Goal: Answer question/provide support: Share knowledge or assist other users

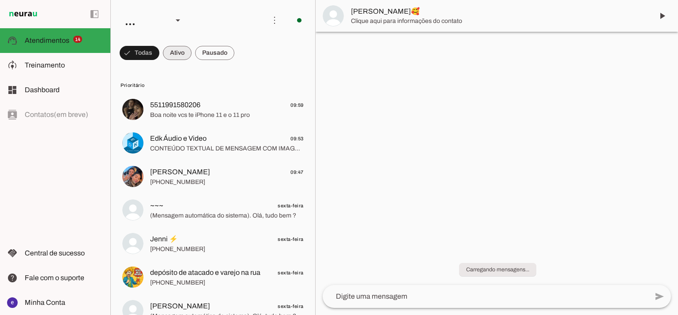
click at [177, 55] on span at bounding box center [177, 52] width 29 height 21
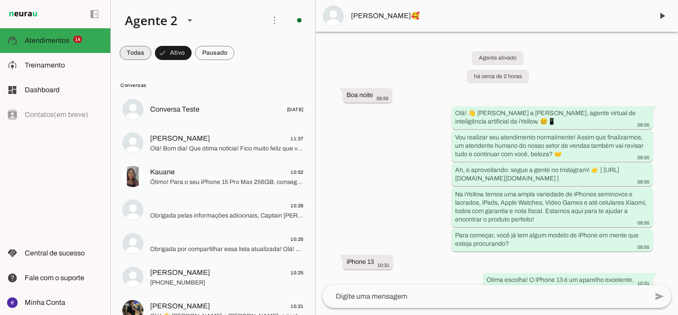
click at [140, 55] on span at bounding box center [136, 52] width 32 height 21
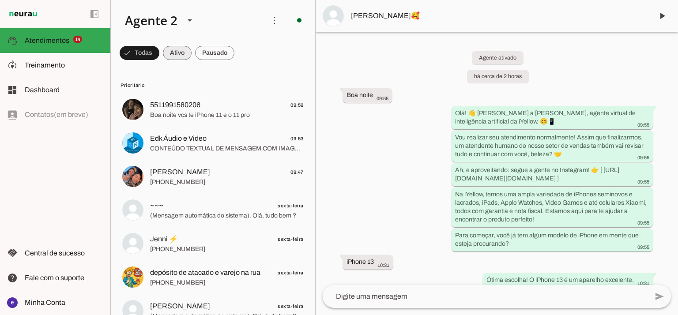
click at [171, 60] on span at bounding box center [177, 52] width 29 height 21
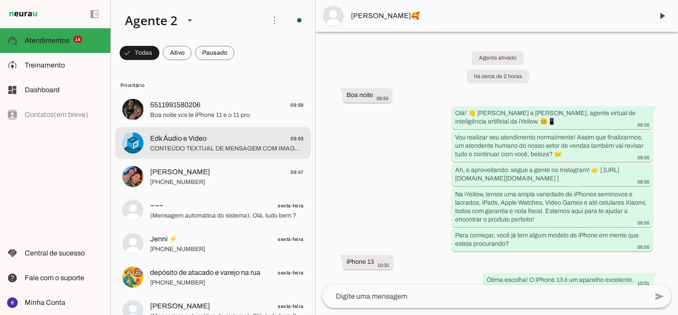
click at [200, 120] on div at bounding box center [227, 110] width 154 height 22
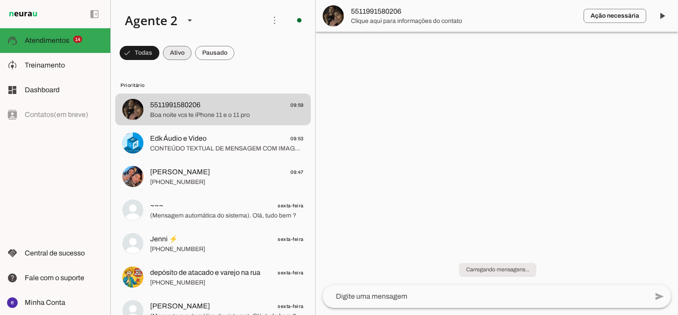
click at [178, 57] on span at bounding box center [177, 52] width 29 height 21
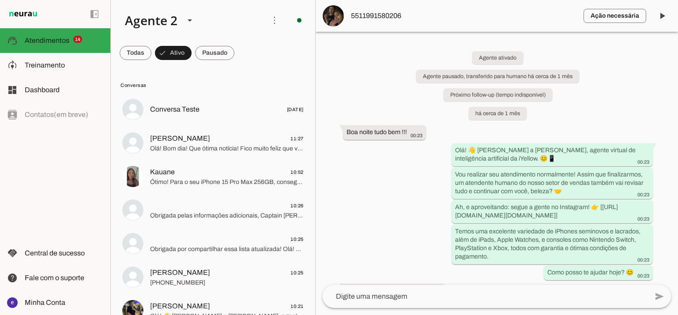
click at [223, 56] on span at bounding box center [214, 52] width 39 height 21
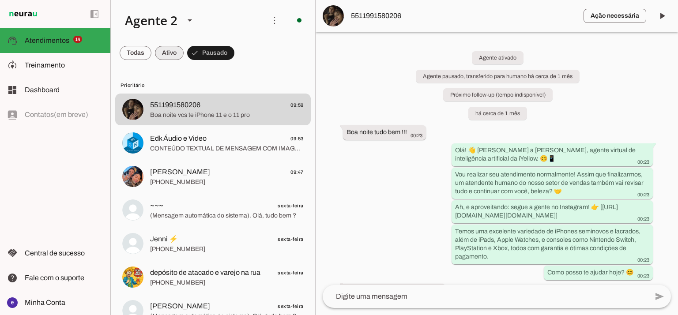
click at [167, 45] on span at bounding box center [169, 52] width 29 height 21
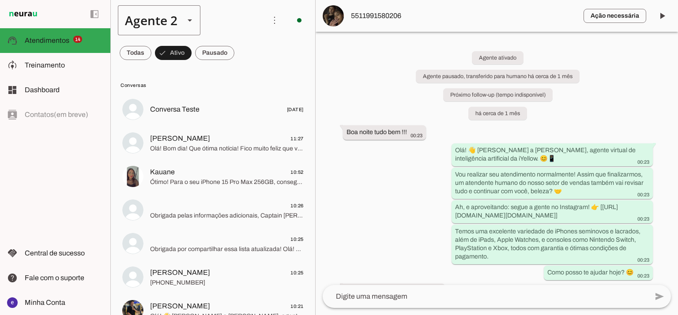
click at [121, 34] on div "Agente 2" at bounding box center [148, 20] width 60 height 30
click at [294, 45] on md-chip-set at bounding box center [213, 53] width 204 height 25
click at [149, 56] on span at bounding box center [136, 52] width 32 height 21
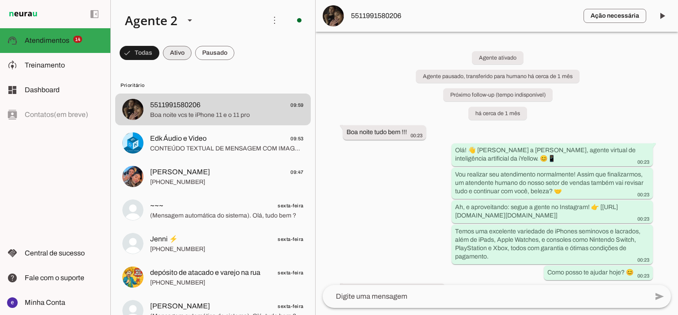
click at [175, 49] on span at bounding box center [177, 52] width 29 height 21
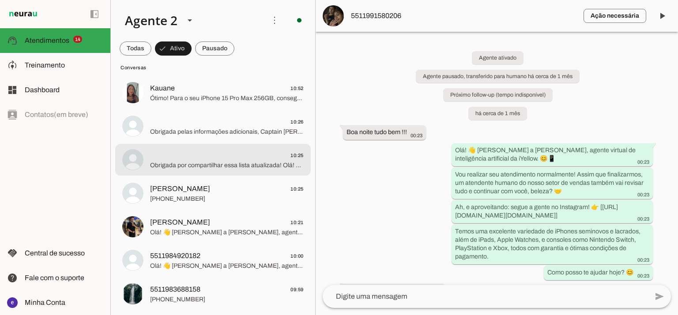
scroll to position [59, 0]
